Goal: Find specific page/section: Find specific page/section

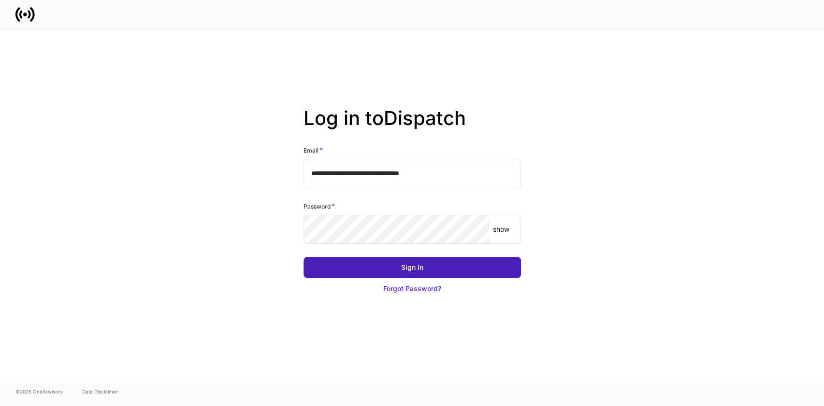
click at [411, 268] on div "Sign In" at bounding box center [412, 268] width 22 height 10
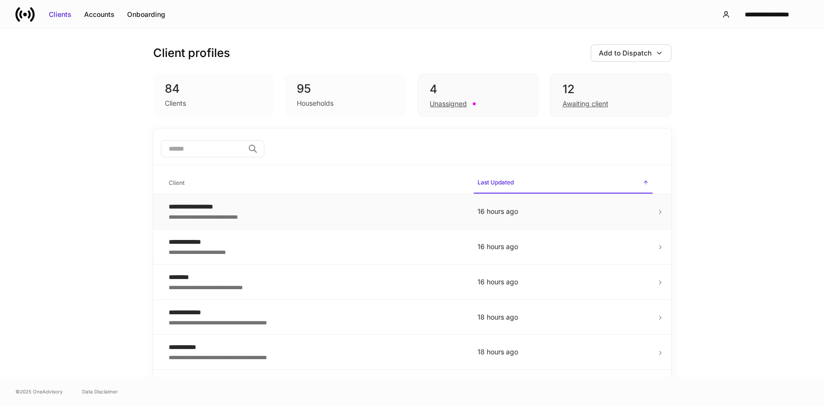
click at [200, 204] on div "**********" at bounding box center [315, 207] width 293 height 10
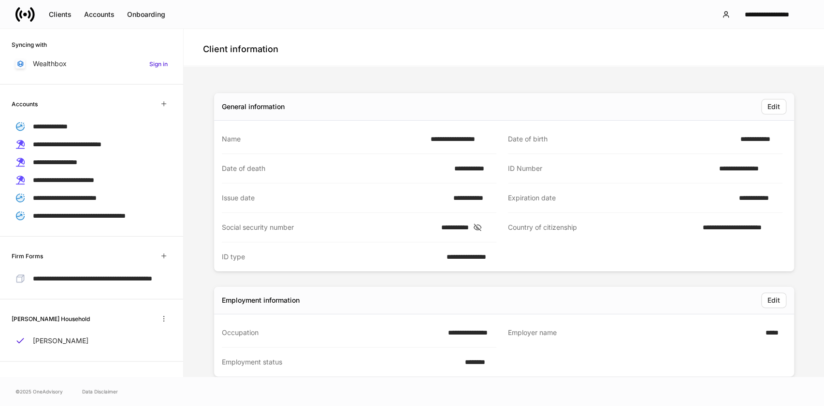
scroll to position [152, 0]
